Goal: Answer question/provide support

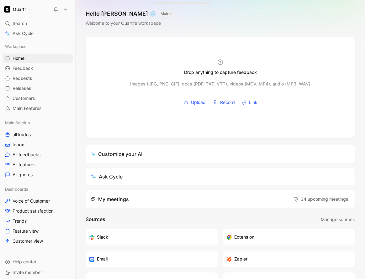
click at [25, 162] on span "All features" at bounding box center [24, 165] width 23 height 6
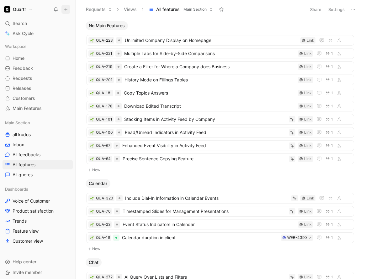
click at [64, 12] on button at bounding box center [65, 9] width 9 height 9
click at [226, 22] on div "No Main Features" at bounding box center [220, 25] width 274 height 9
click at [355, 10] on icon at bounding box center [353, 9] width 5 height 5
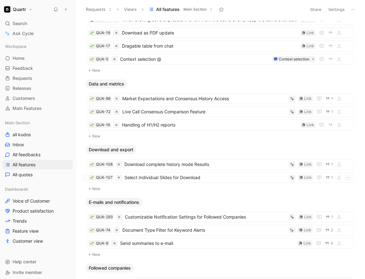
scroll to position [545, 0]
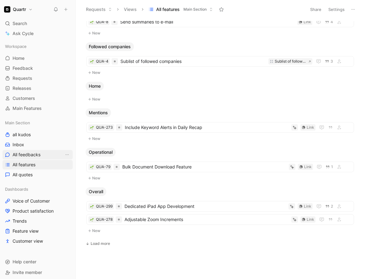
click at [28, 157] on span "All feedbacks" at bounding box center [27, 155] width 28 height 6
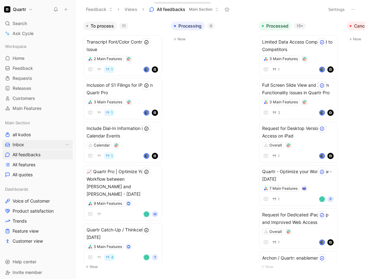
click at [24, 146] on link "Inbox" at bounding box center [38, 144] width 70 height 9
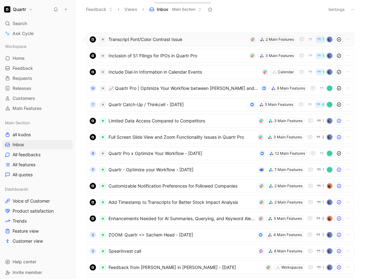
click at [205, 41] on span "Transcript Font/Color Contrast Issue" at bounding box center [178, 40] width 139 height 8
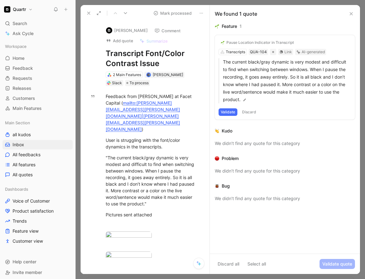
click at [228, 113] on button "Validate" at bounding box center [228, 113] width 19 height 8
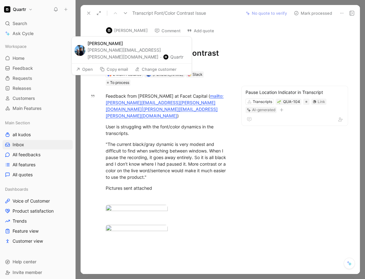
click at [131, 30] on button "[PERSON_NAME]" at bounding box center [126, 30] width 47 height 9
click at [126, 29] on button "[PERSON_NAME]" at bounding box center [126, 30] width 47 height 9
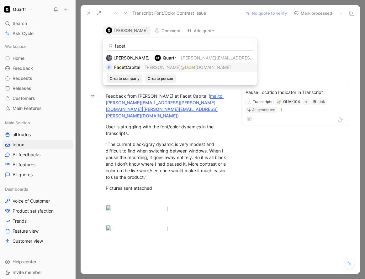
type input "facet"
click at [133, 67] on span "Capital" at bounding box center [133, 67] width 14 height 5
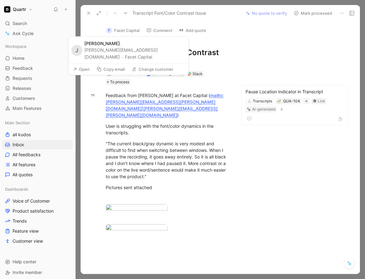
click at [132, 31] on button "F Facet Capital" at bounding box center [122, 30] width 39 height 9
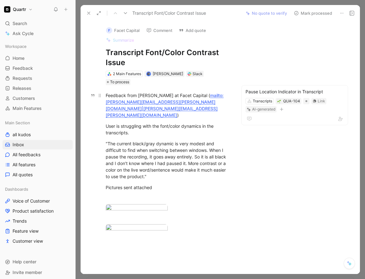
drag, startPoint x: 276, startPoint y: 177, endPoint x: 192, endPoint y: 87, distance: 122.7
click at [276, 177] on div "F Facet Capital Comment Add quote Summarize Transcript Font/Color Contrast Issu…" at bounding box center [220, 147] width 279 height 253
click at [307, 15] on button "Mark processed" at bounding box center [313, 13] width 44 height 9
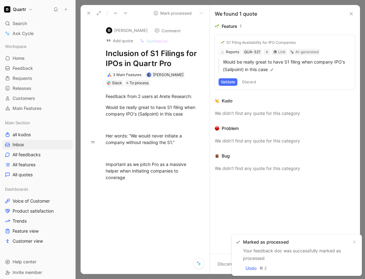
click at [88, 14] on icon at bounding box center [88, 13] width 5 height 5
